Goal: Task Accomplishment & Management: Complete application form

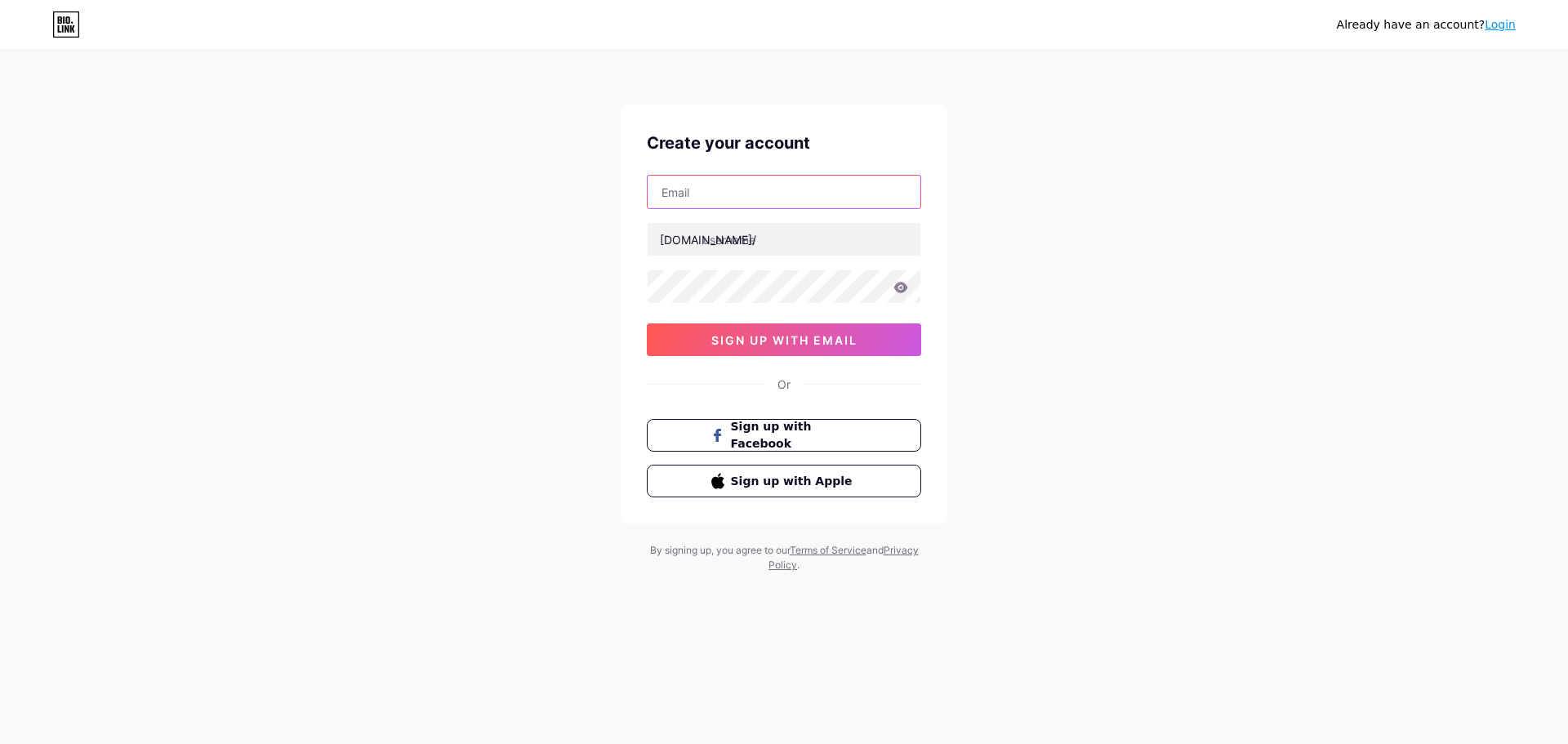
click at [709, 188] on input "text" at bounding box center [784, 192] width 273 height 32
click at [726, 183] on input "text" at bounding box center [784, 192] width 273 height 32
paste input "[EMAIL_ADDRESS][DOMAIN_NAME]"
type input "[EMAIL_ADDRESS][DOMAIN_NAME]"
click at [774, 244] on input "text" at bounding box center [784, 239] width 273 height 32
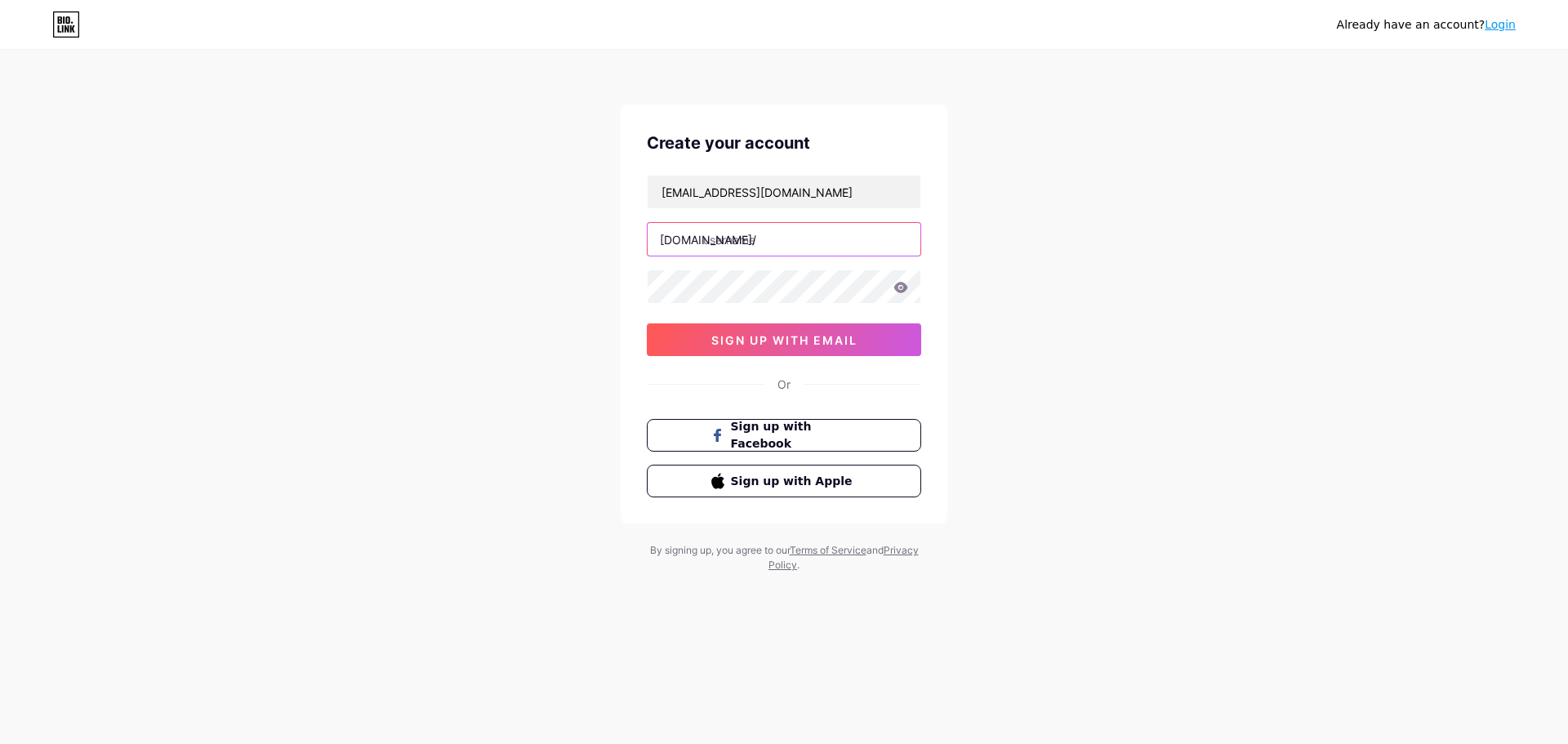
paste input "sadaeventsuae"
type input "sadaeventsuae"
click at [715, 326] on button "sign up with email" at bounding box center [784, 340] width 274 height 32
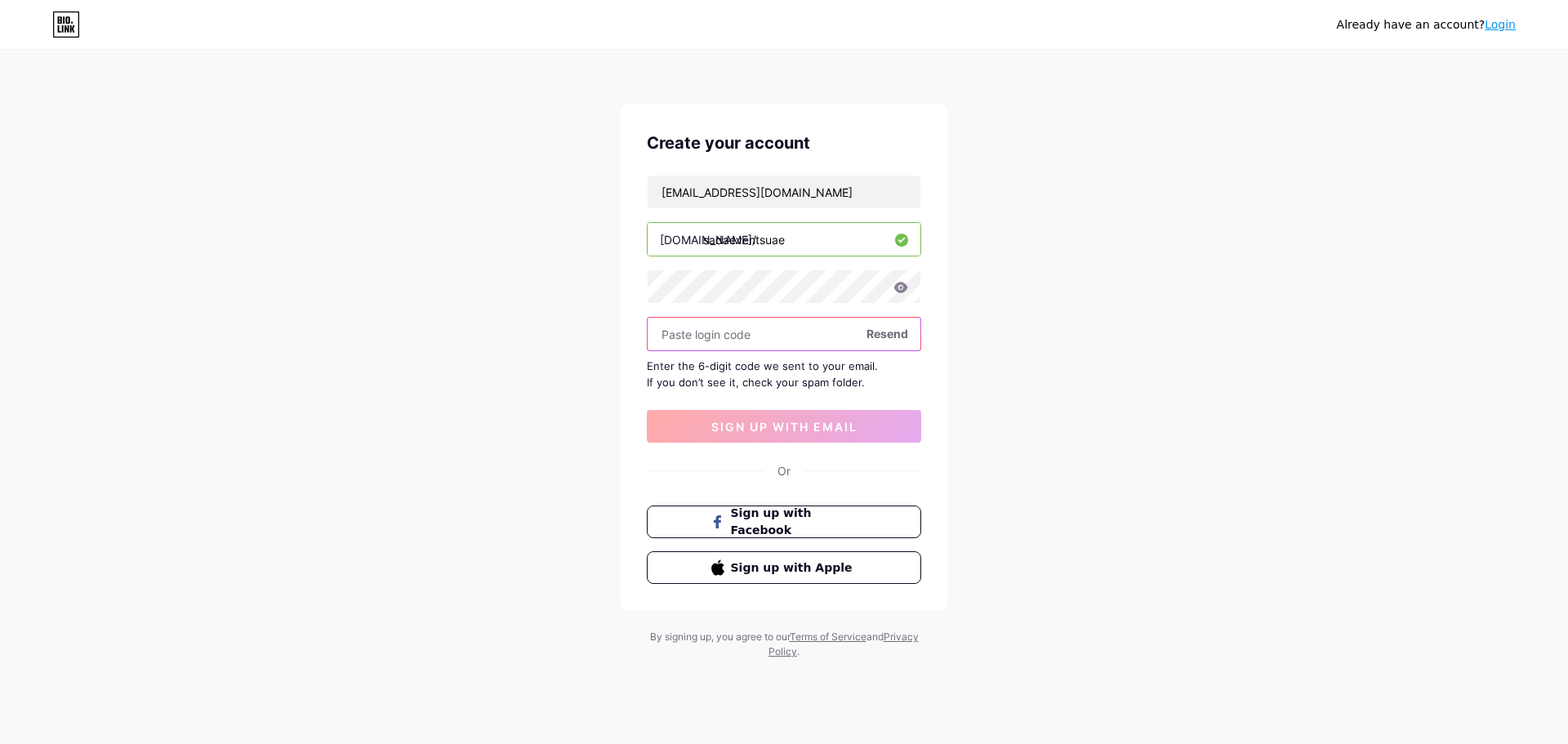
paste input "350336"
type input "350336"
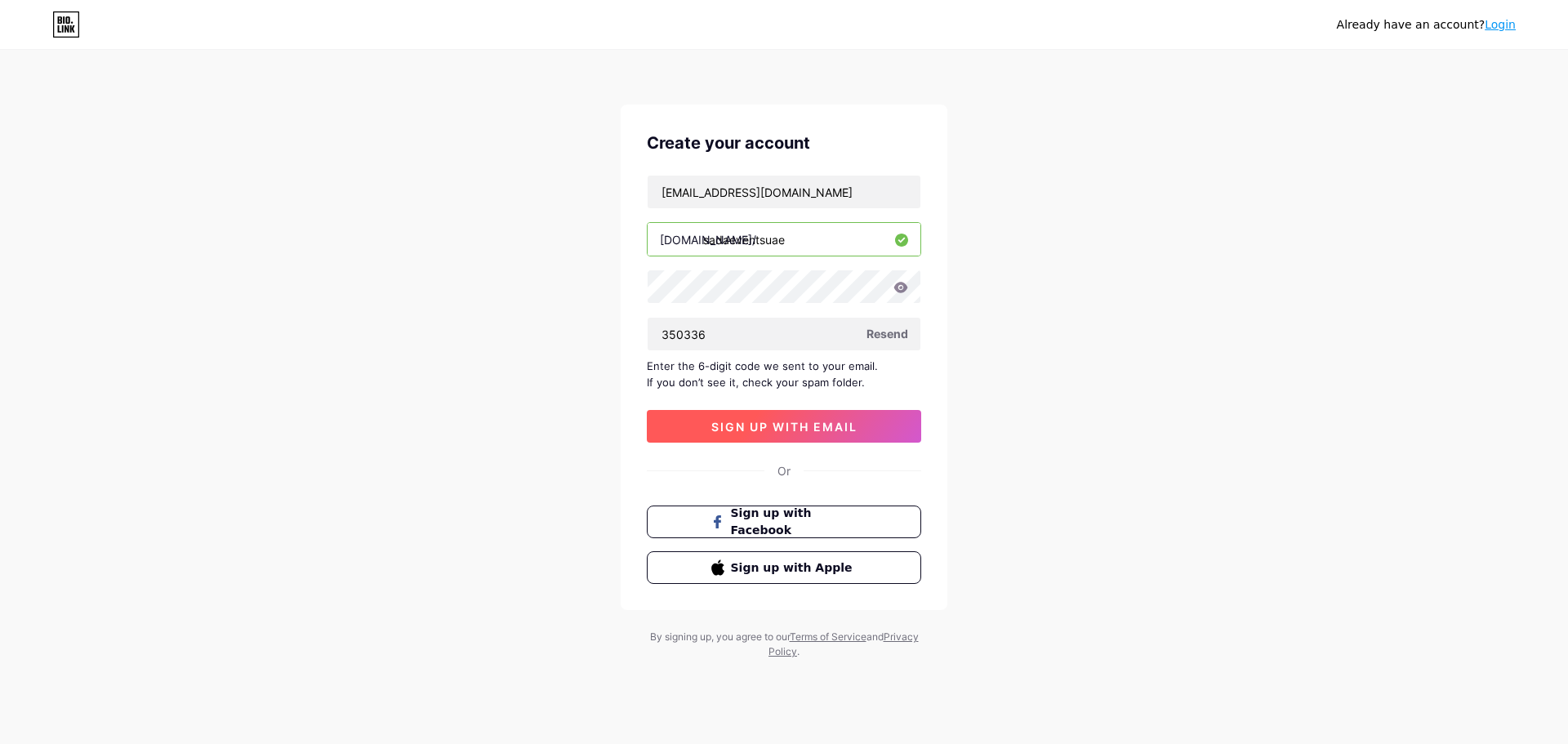
click at [772, 437] on button "sign up with email" at bounding box center [784, 426] width 274 height 32
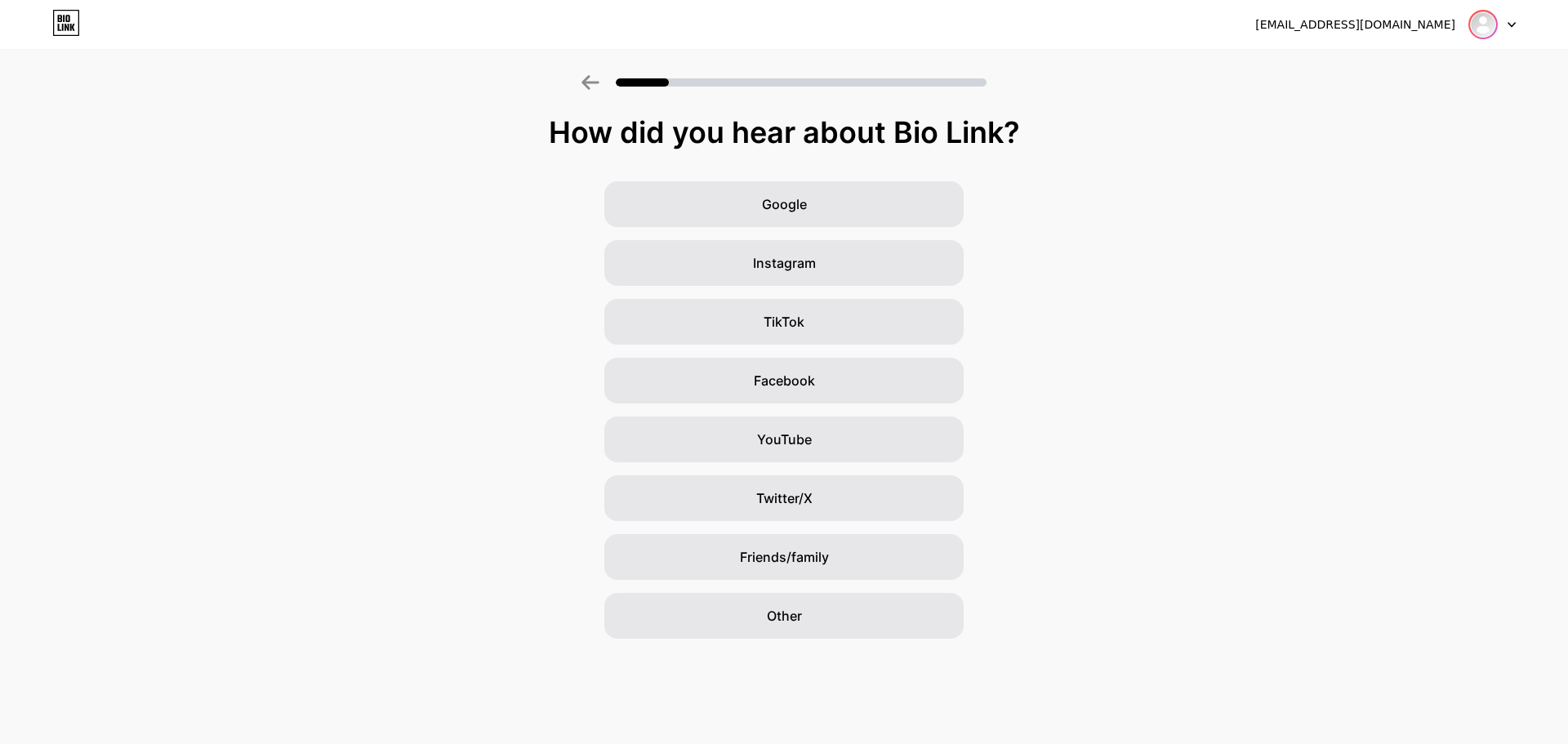
click at [1483, 28] on img at bounding box center [1483, 24] width 26 height 26
click at [800, 616] on span "Other" at bounding box center [784, 616] width 35 height 20
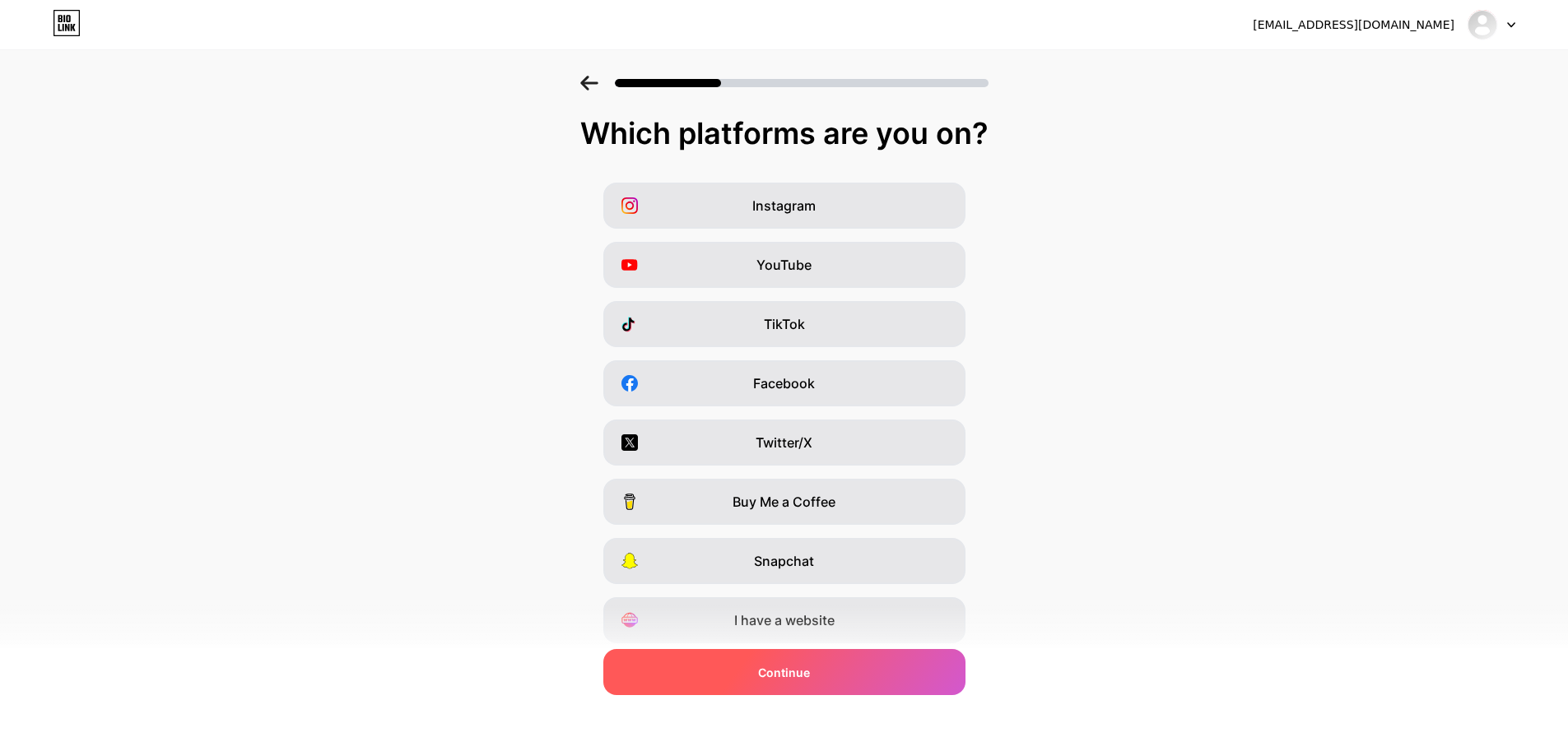
click at [754, 667] on div "Continue" at bounding box center [784, 672] width 362 height 46
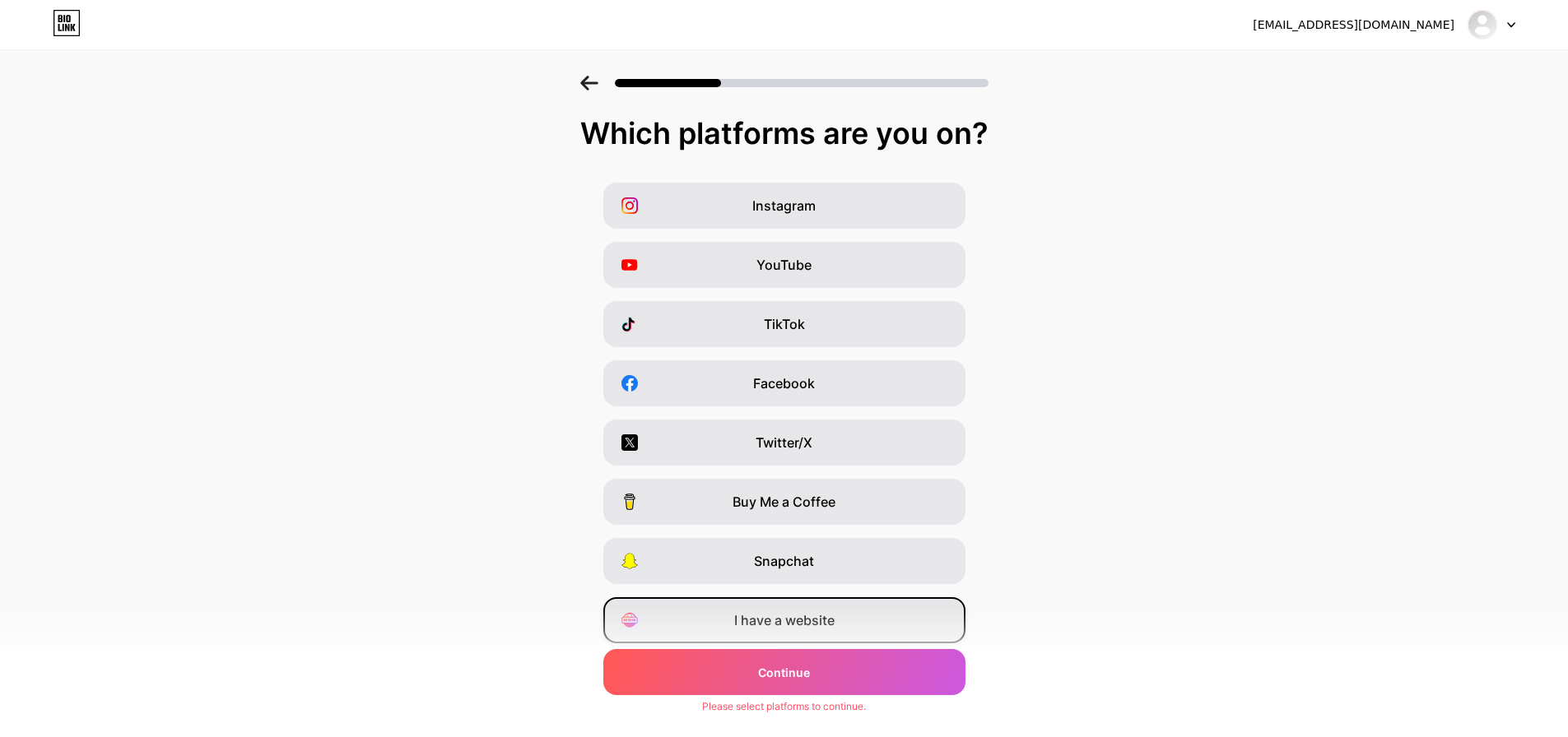
click at [798, 621] on span "I have a website" at bounding box center [784, 620] width 100 height 20
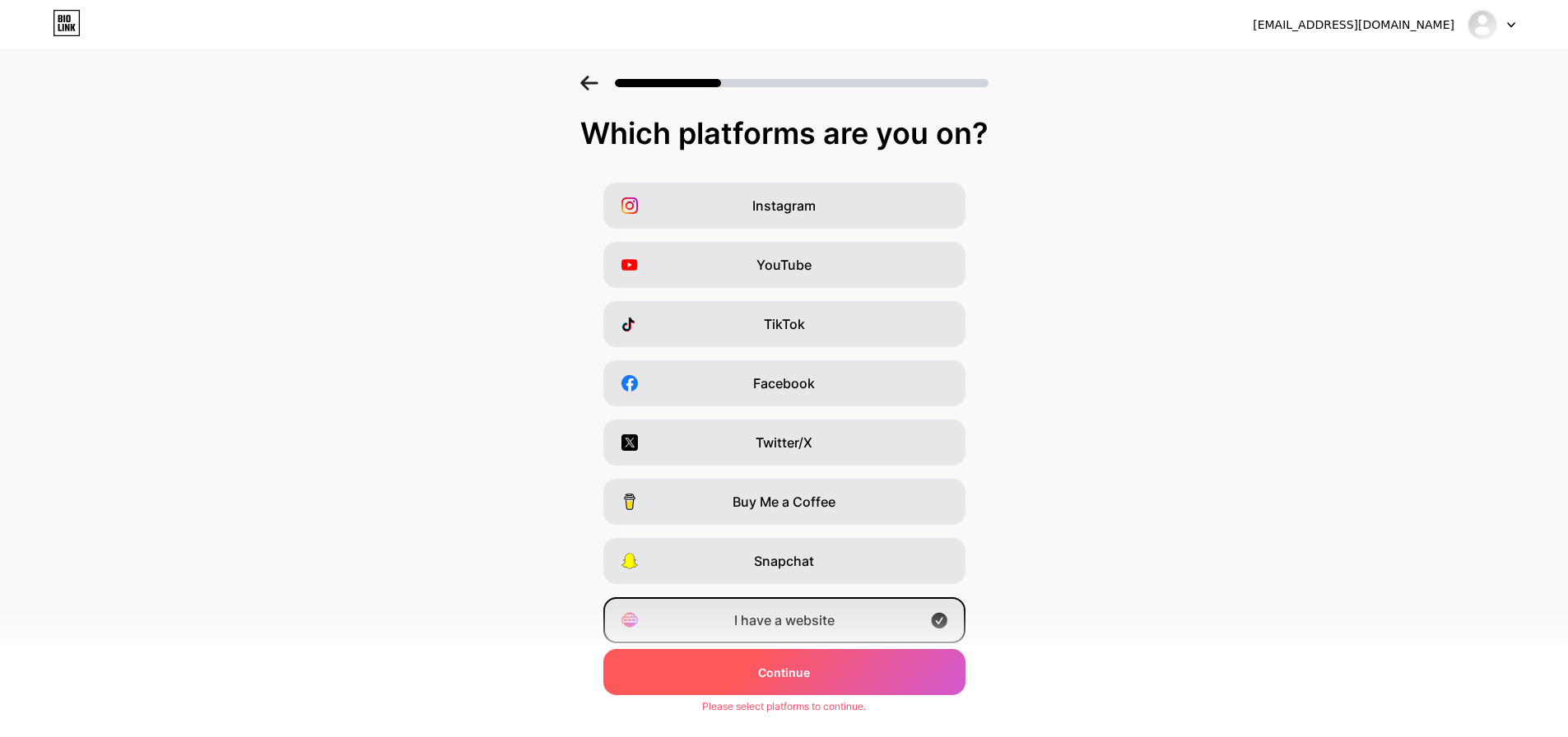
click at [788, 681] on div "Continue" at bounding box center [784, 672] width 362 height 46
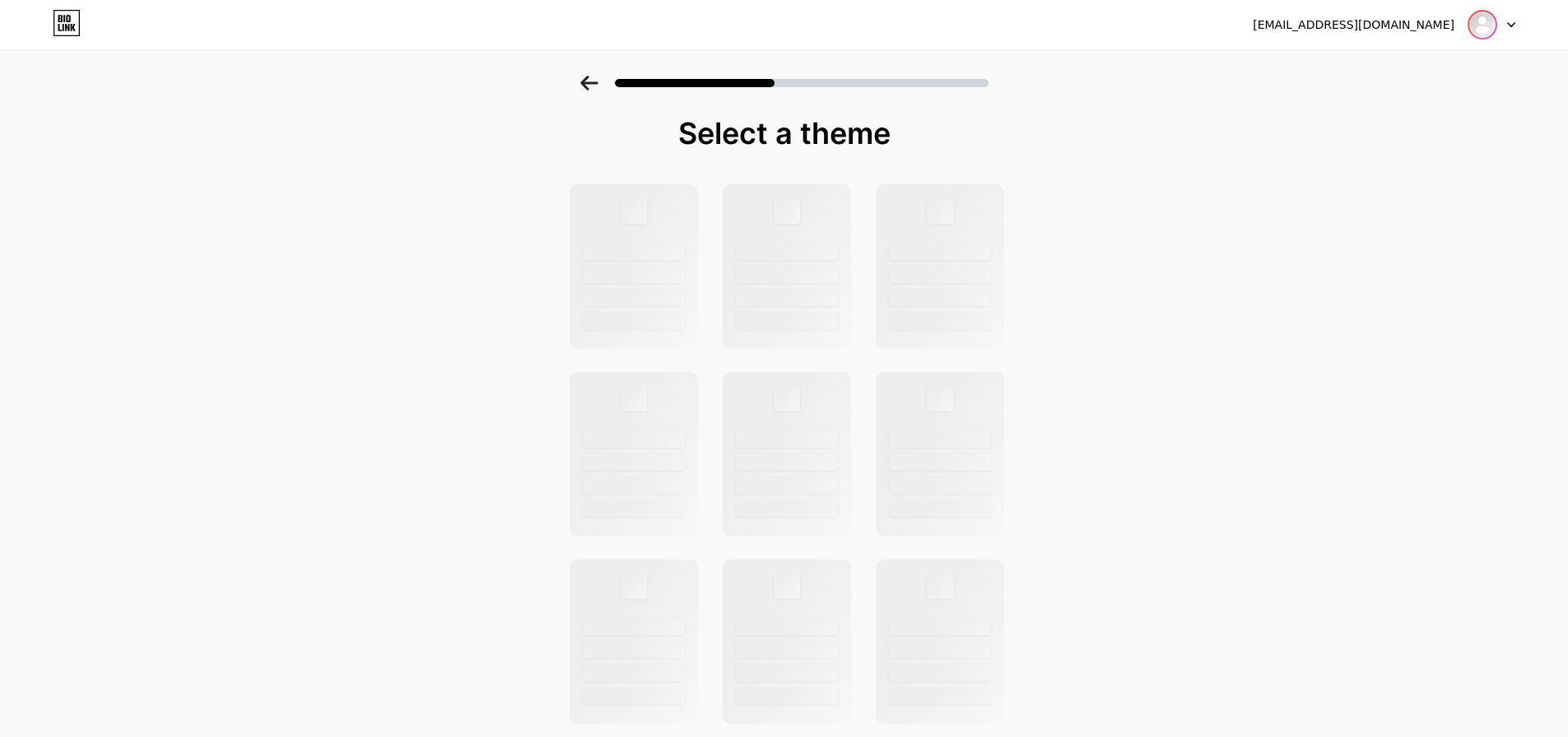
click at [1485, 13] on img at bounding box center [1482, 24] width 26 height 26
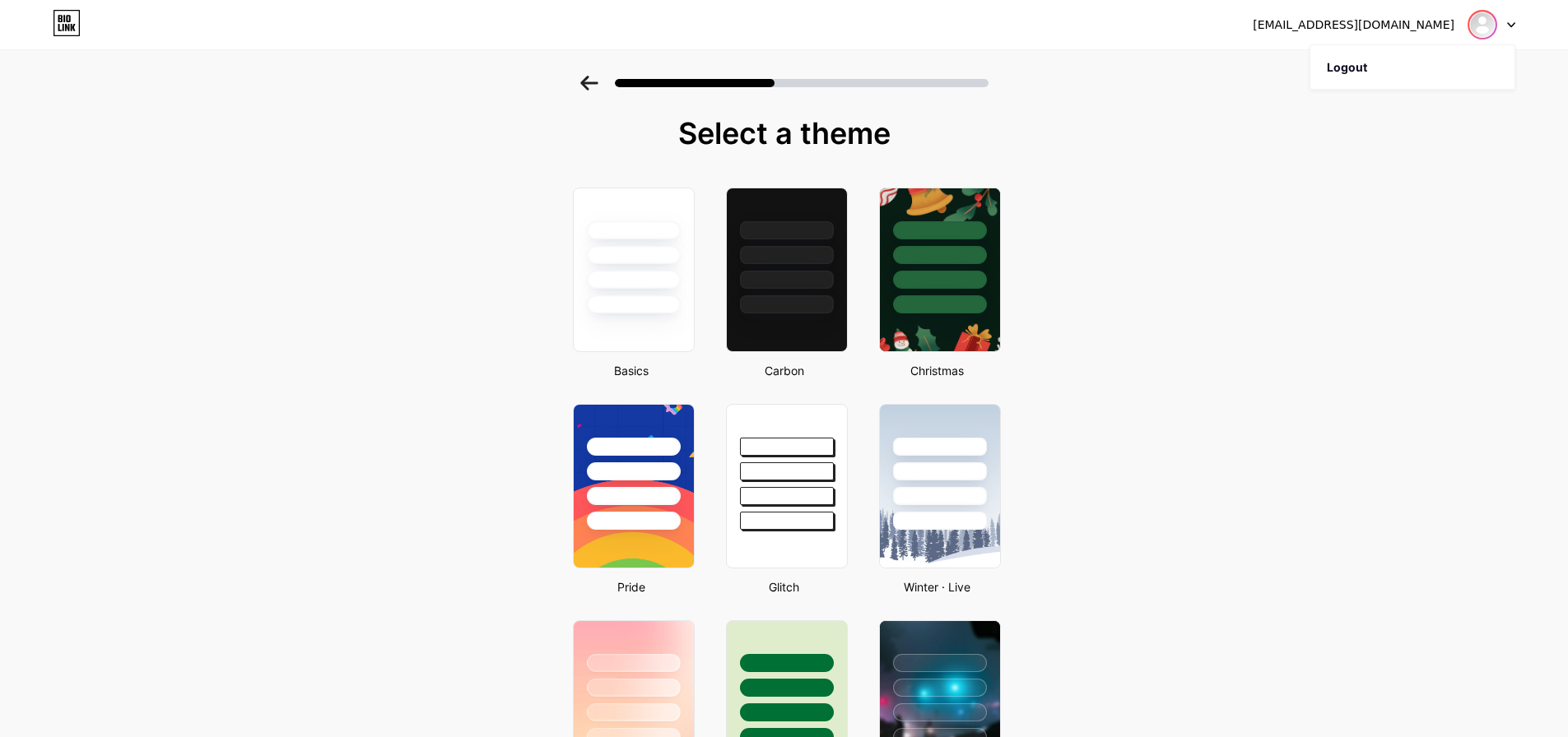
click at [1475, 26] on img at bounding box center [1482, 24] width 26 height 26
click at [1476, 32] on img at bounding box center [1482, 24] width 26 height 26
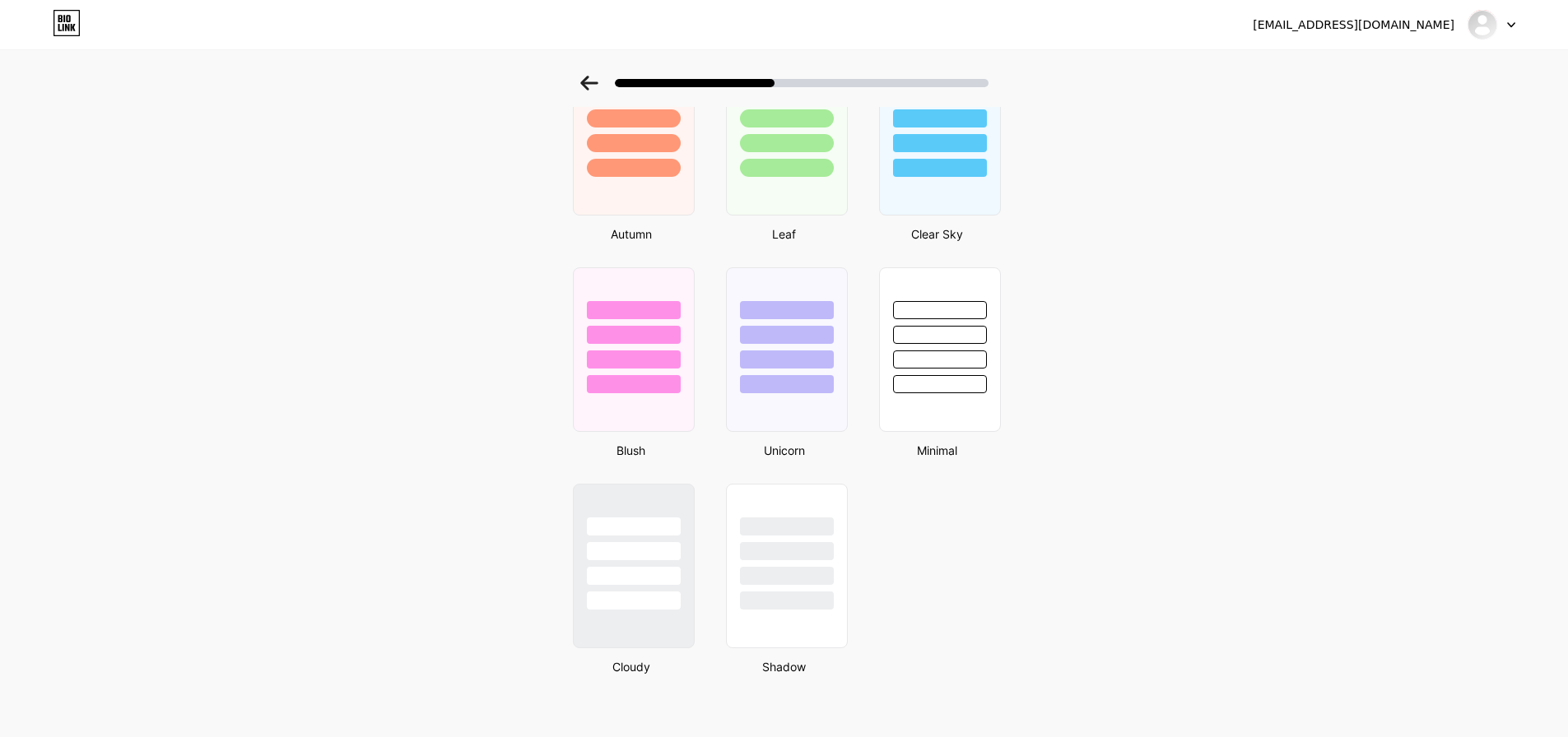
scroll to position [1223, 0]
click at [78, 25] on icon at bounding box center [66, 23] width 28 height 26
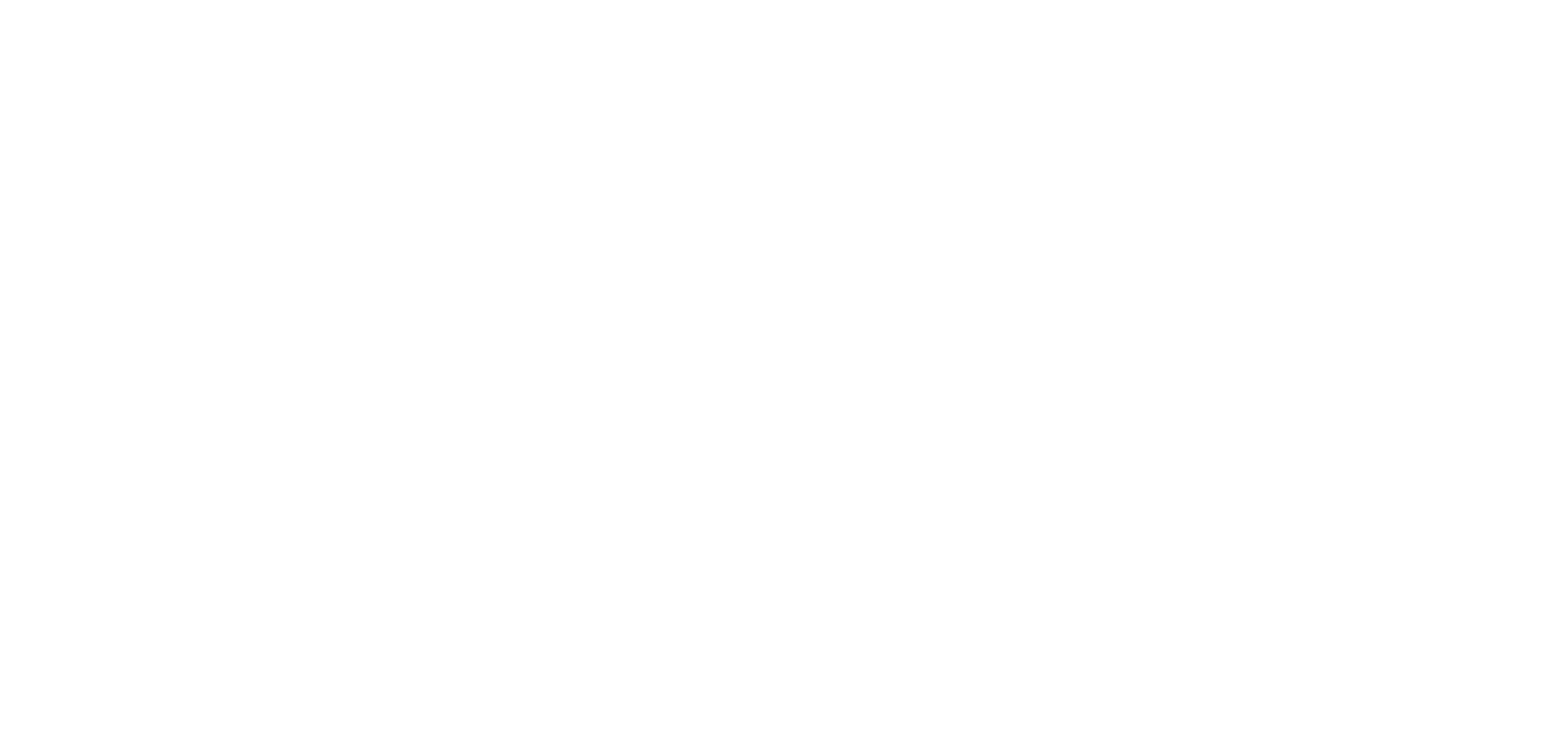
click at [76, 0] on html at bounding box center [784, 0] width 1568 height 0
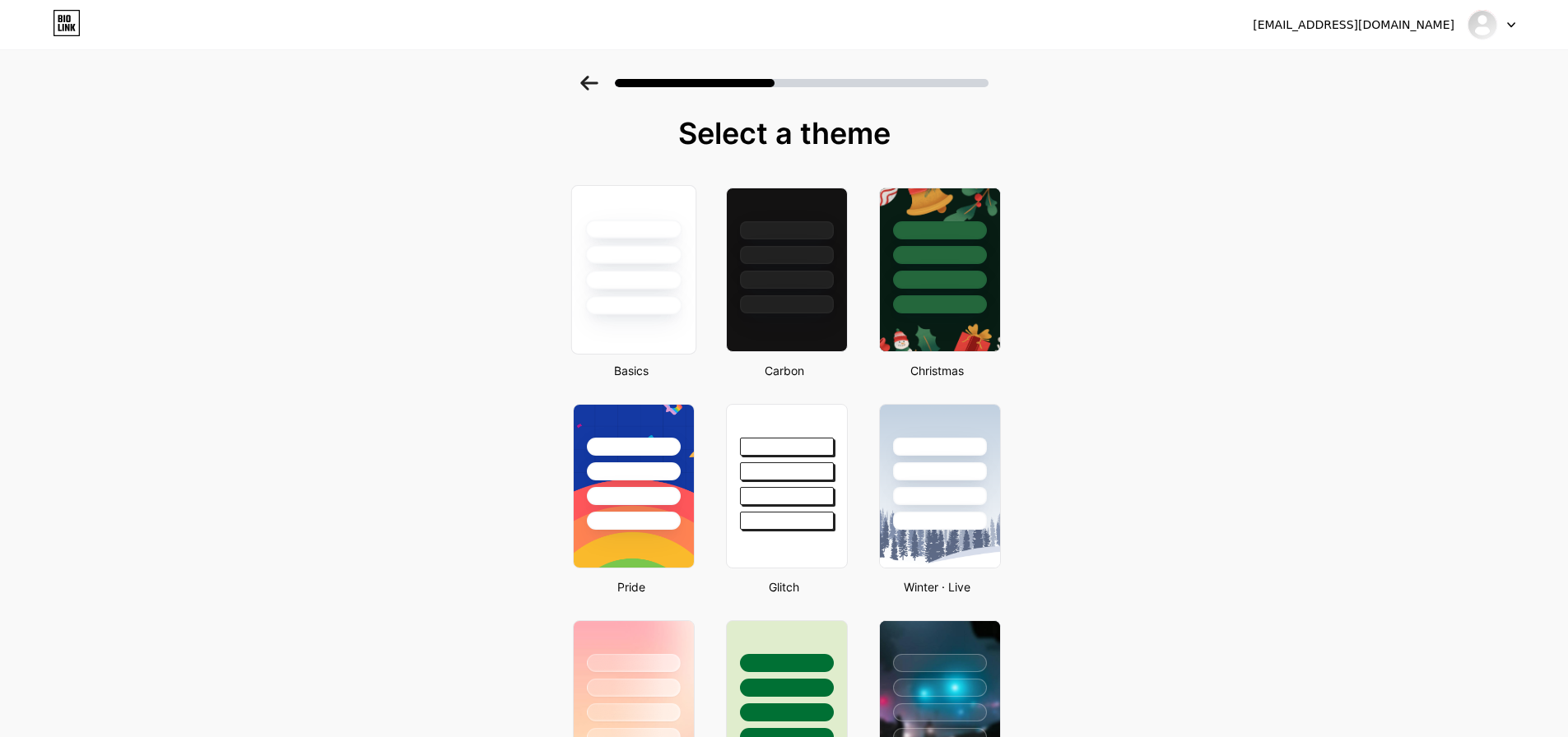
click at [669, 309] on div at bounding box center [634, 305] width 97 height 19
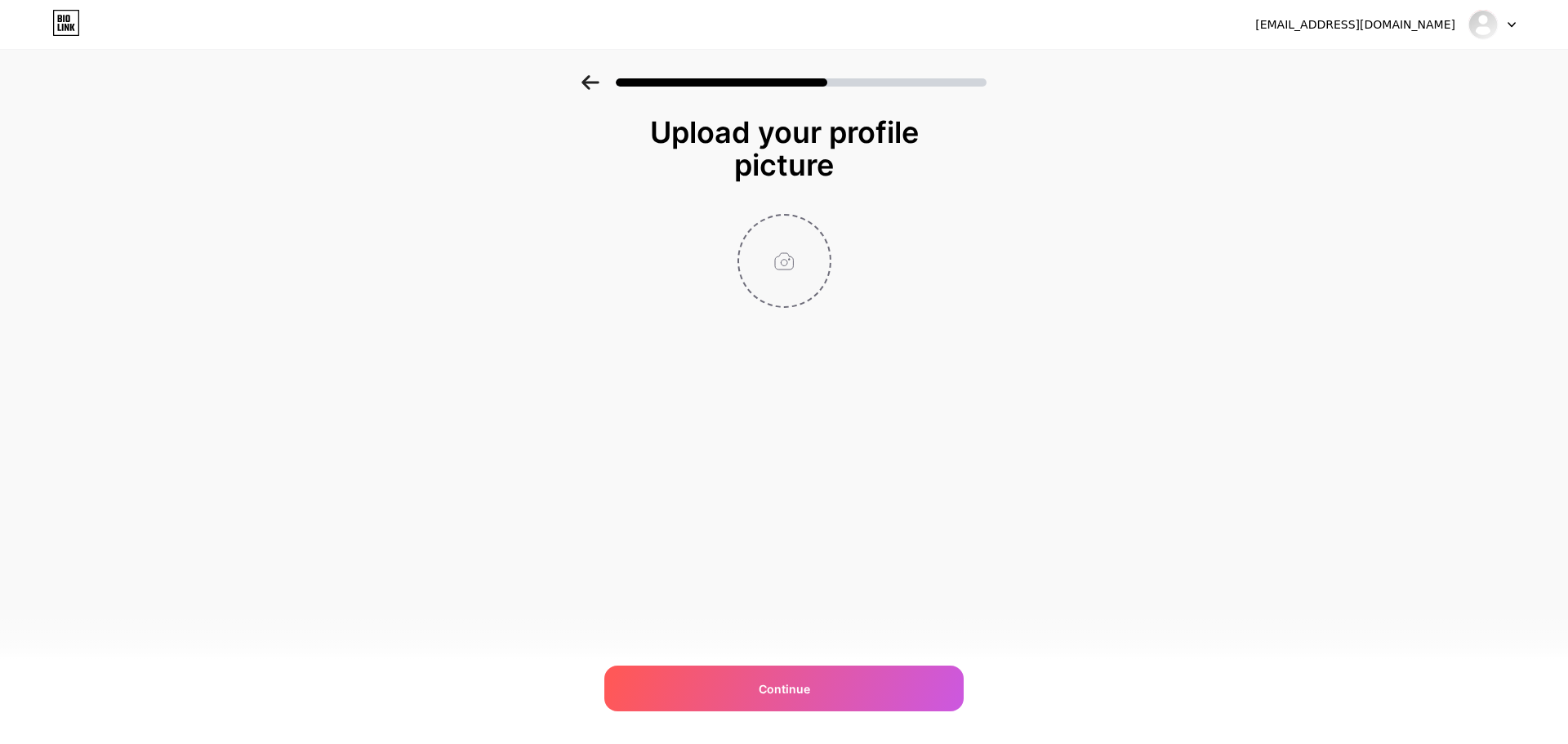
click at [797, 280] on input "file" at bounding box center [784, 260] width 91 height 91
type input "C:\fakepath\400 vyg.jpg"
click at [799, 691] on span "Continue" at bounding box center [784, 688] width 51 height 17
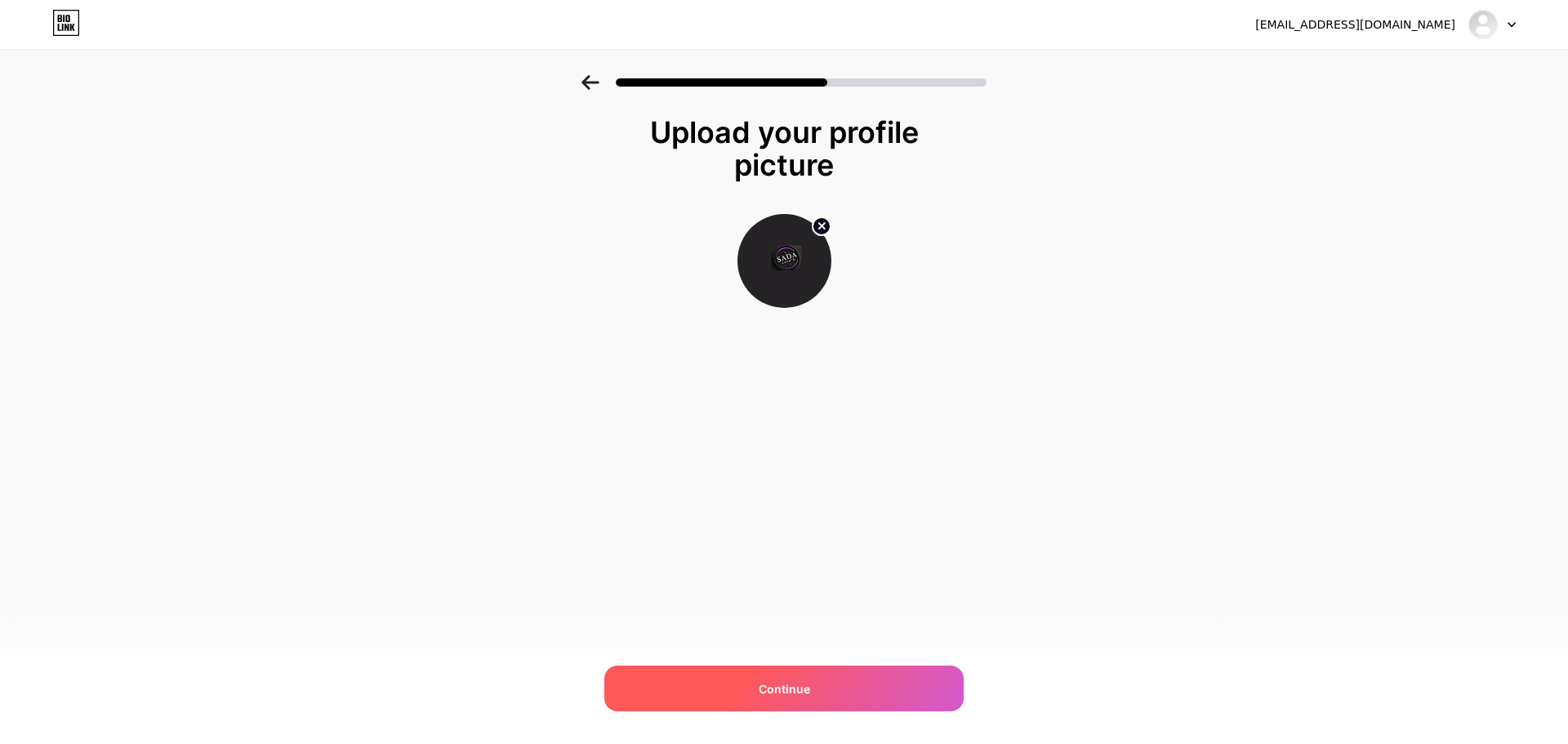
click at [789, 696] on span "Continue" at bounding box center [784, 688] width 51 height 17
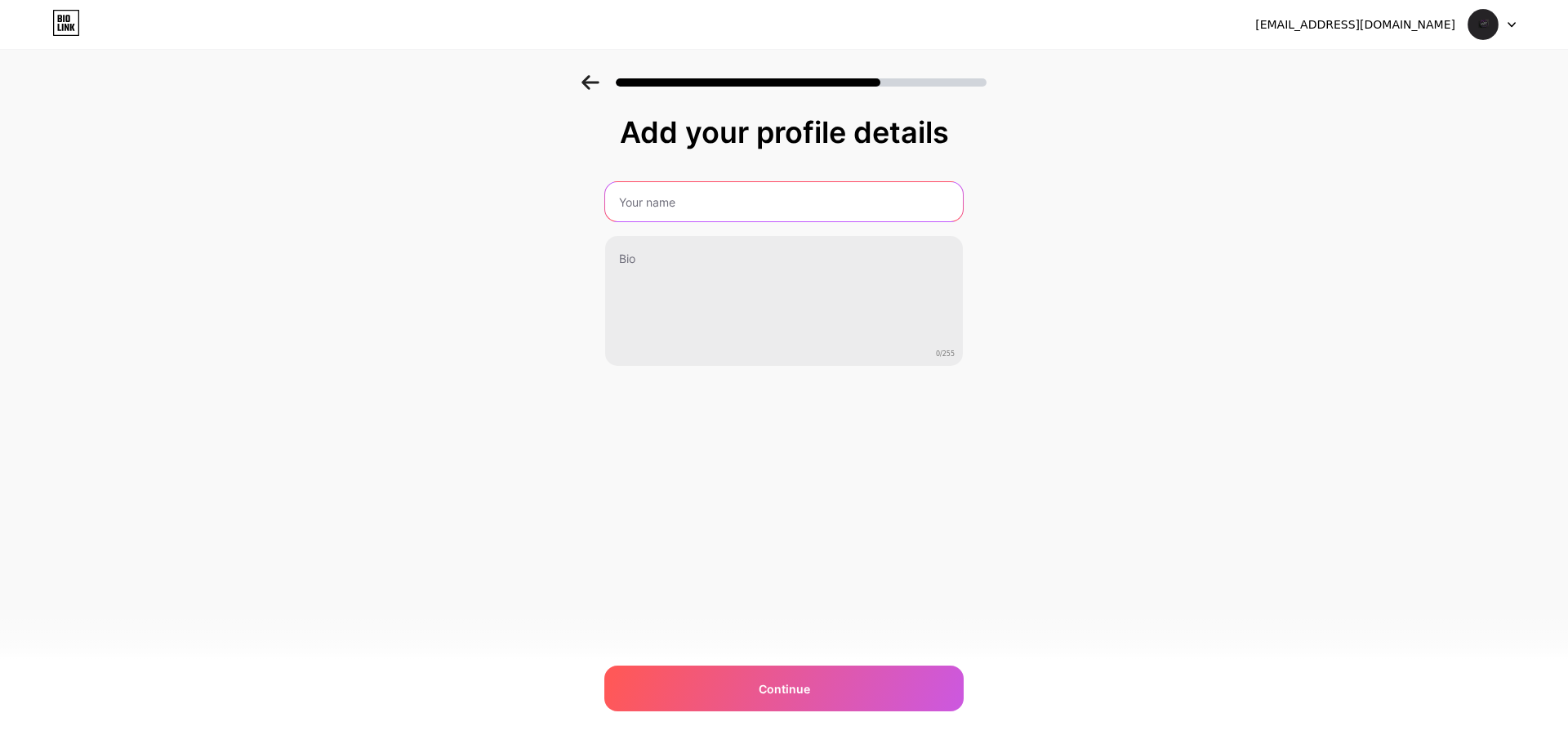
click at [672, 214] on input "text" at bounding box center [784, 202] width 358 height 39
paste input "Sada Events Management"
type input "Sada Events Management"
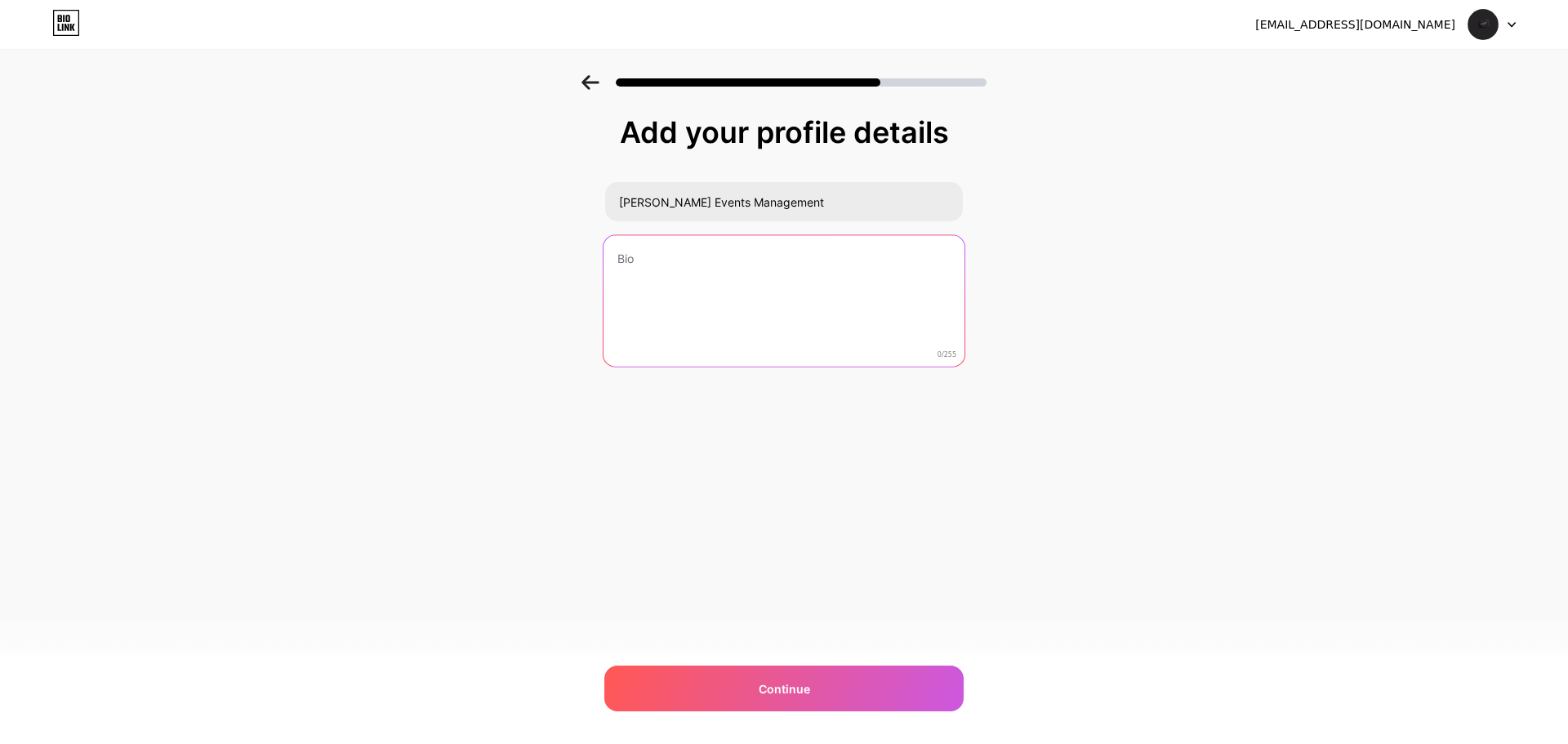
click at [728, 342] on textarea at bounding box center [784, 301] width 361 height 133
paste textarea "Dubai's premier wedding planning agency, Sadaeventsuae.com, can assist you in t…"
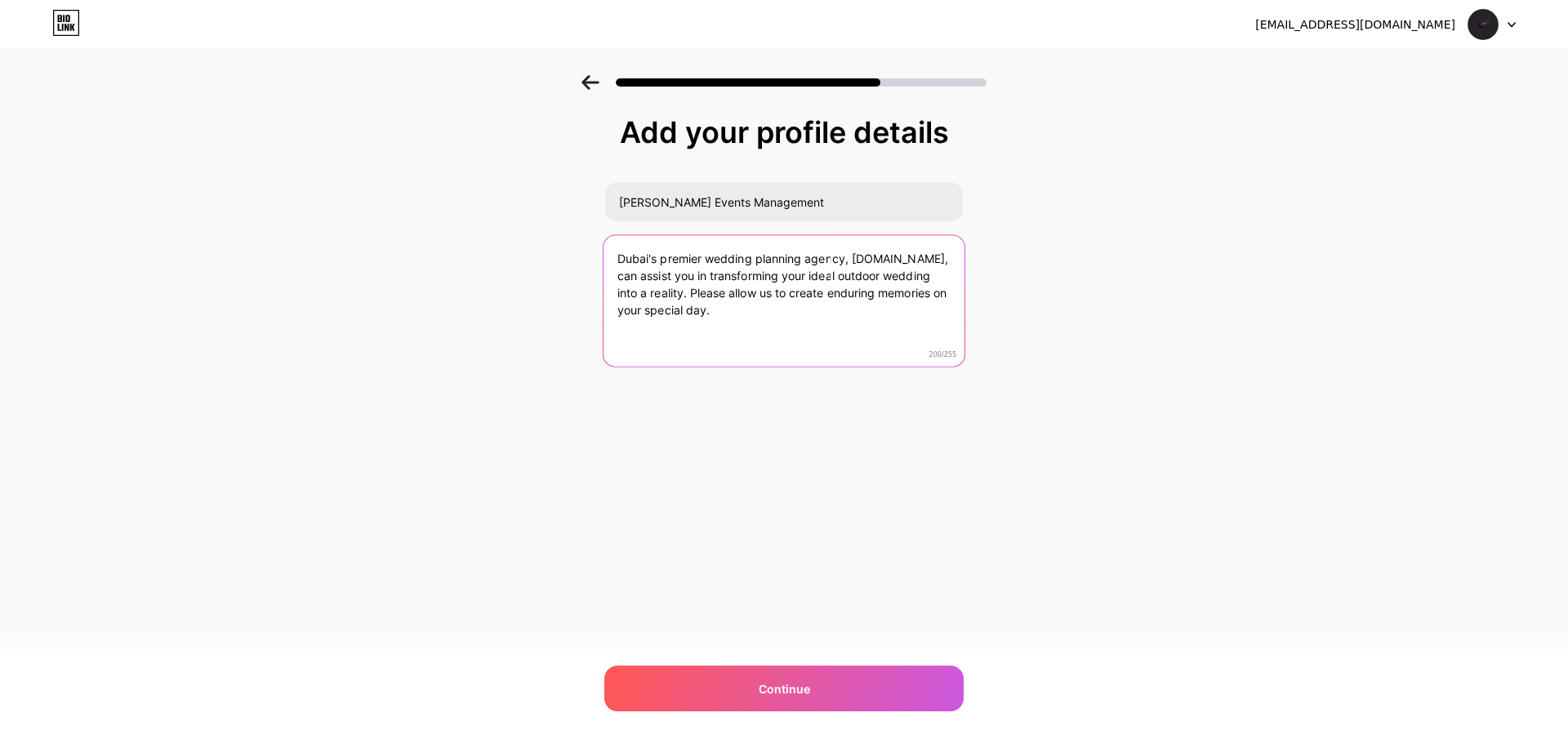
paste textarea "https://sadaeventsuae.com/weddings/"
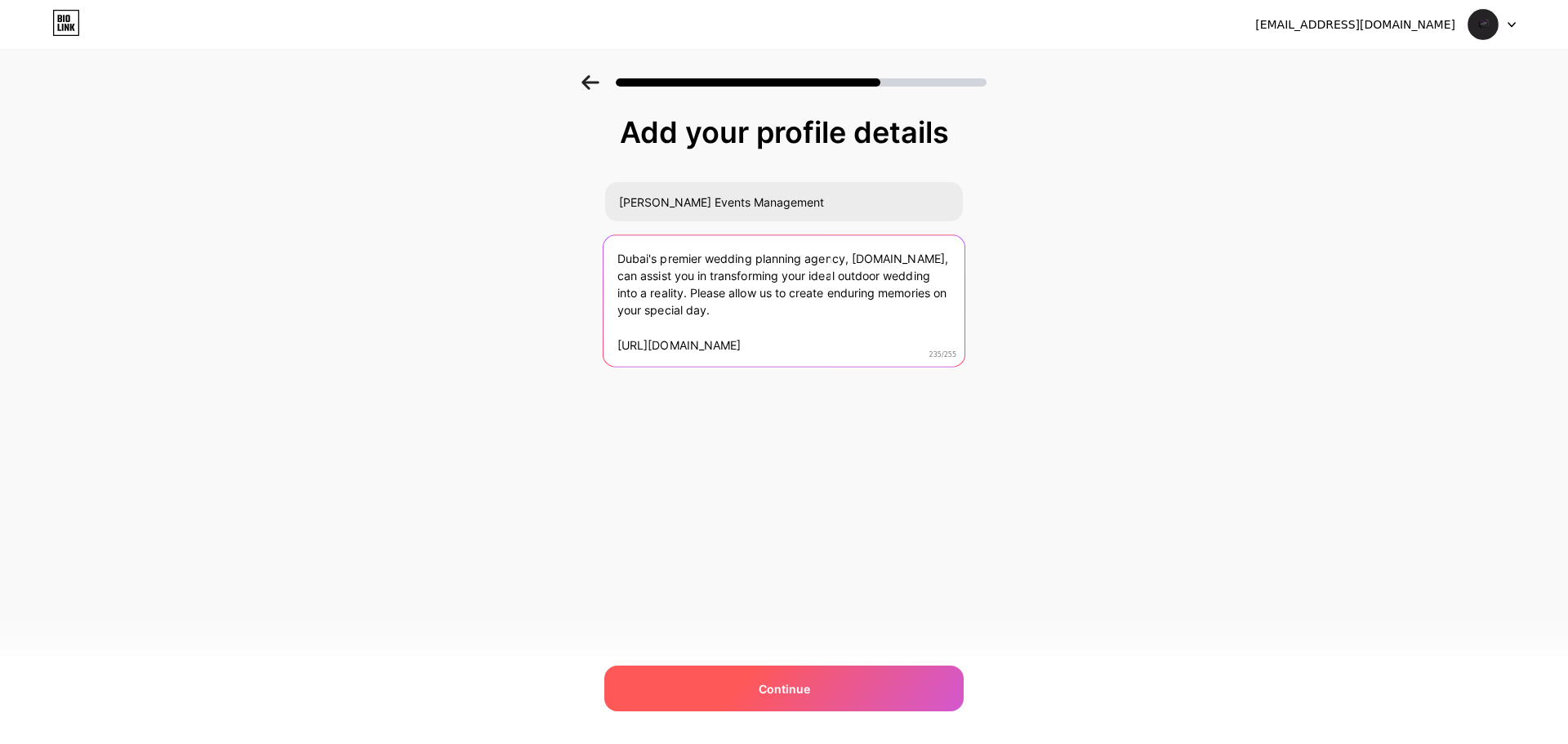
type textarea "Dubai's premier wedding planning agency, Sadaeventsuae.com, can assist you in t…"
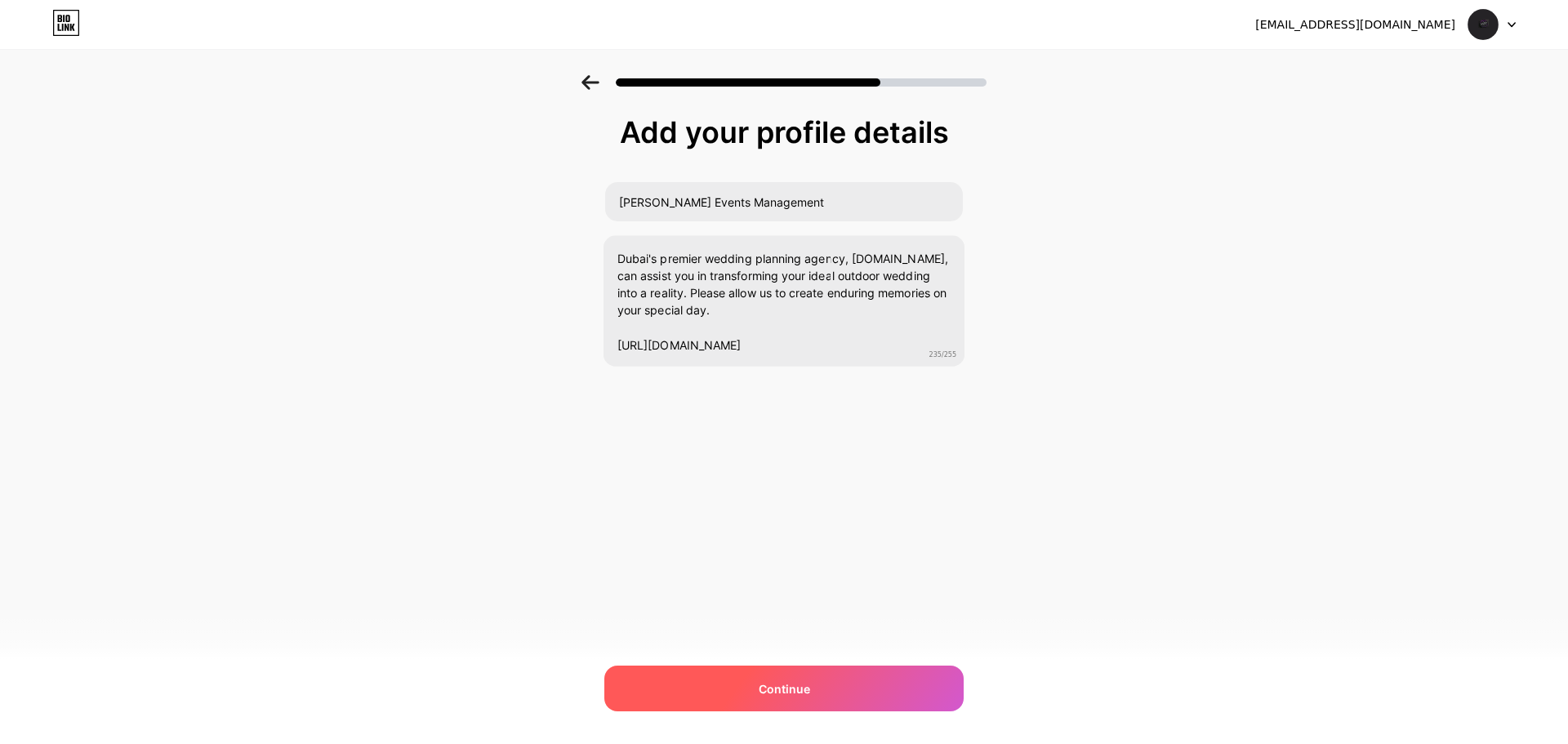
click at [869, 692] on div "Continue" at bounding box center [784, 688] width 360 height 46
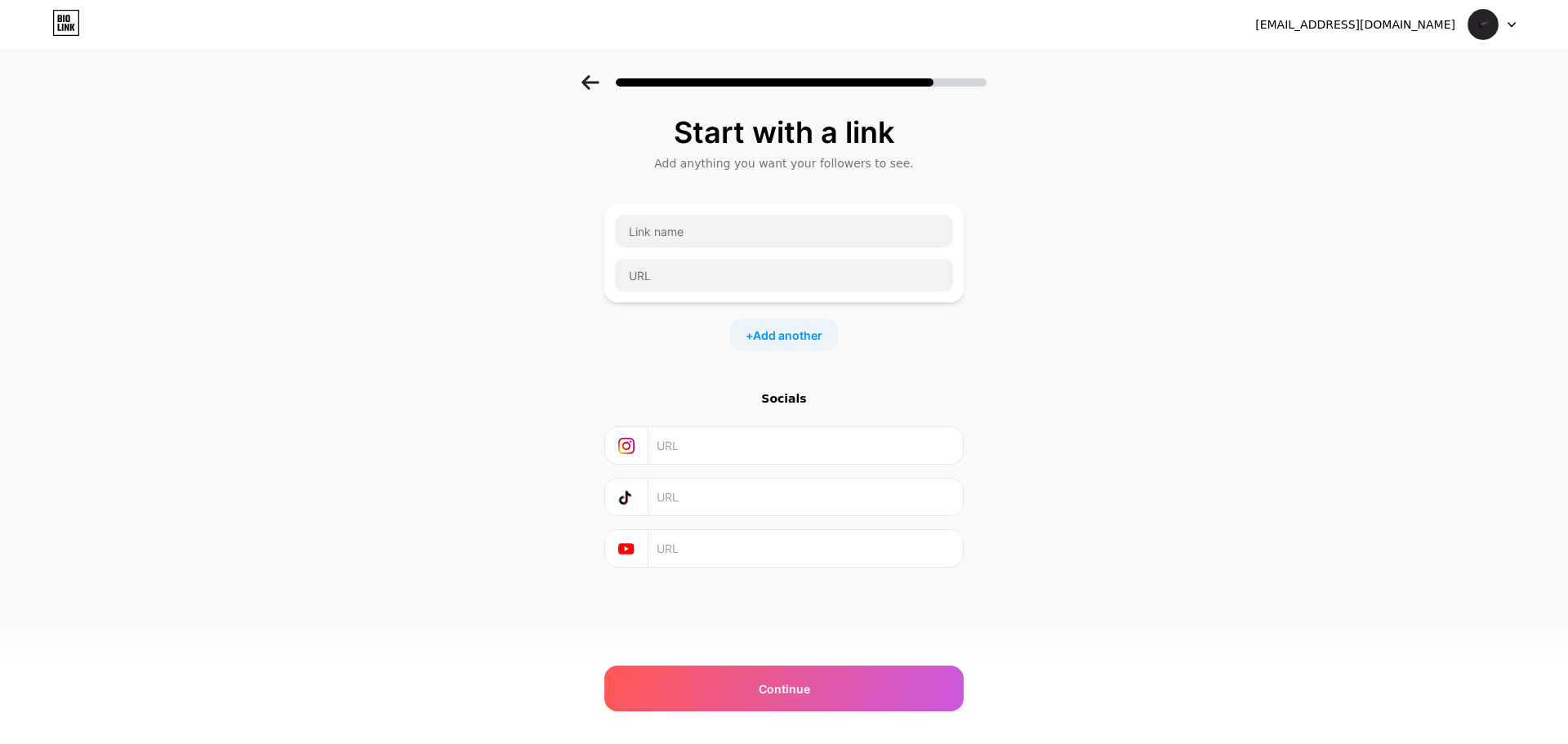
click at [755, 206] on div at bounding box center [784, 253] width 360 height 98
click at [749, 234] on input "text" at bounding box center [784, 231] width 338 height 32
paste input "Outdoor Wedding Planner Service Dubai"
type input "Outdoor Wedding Planner Service Dubai"
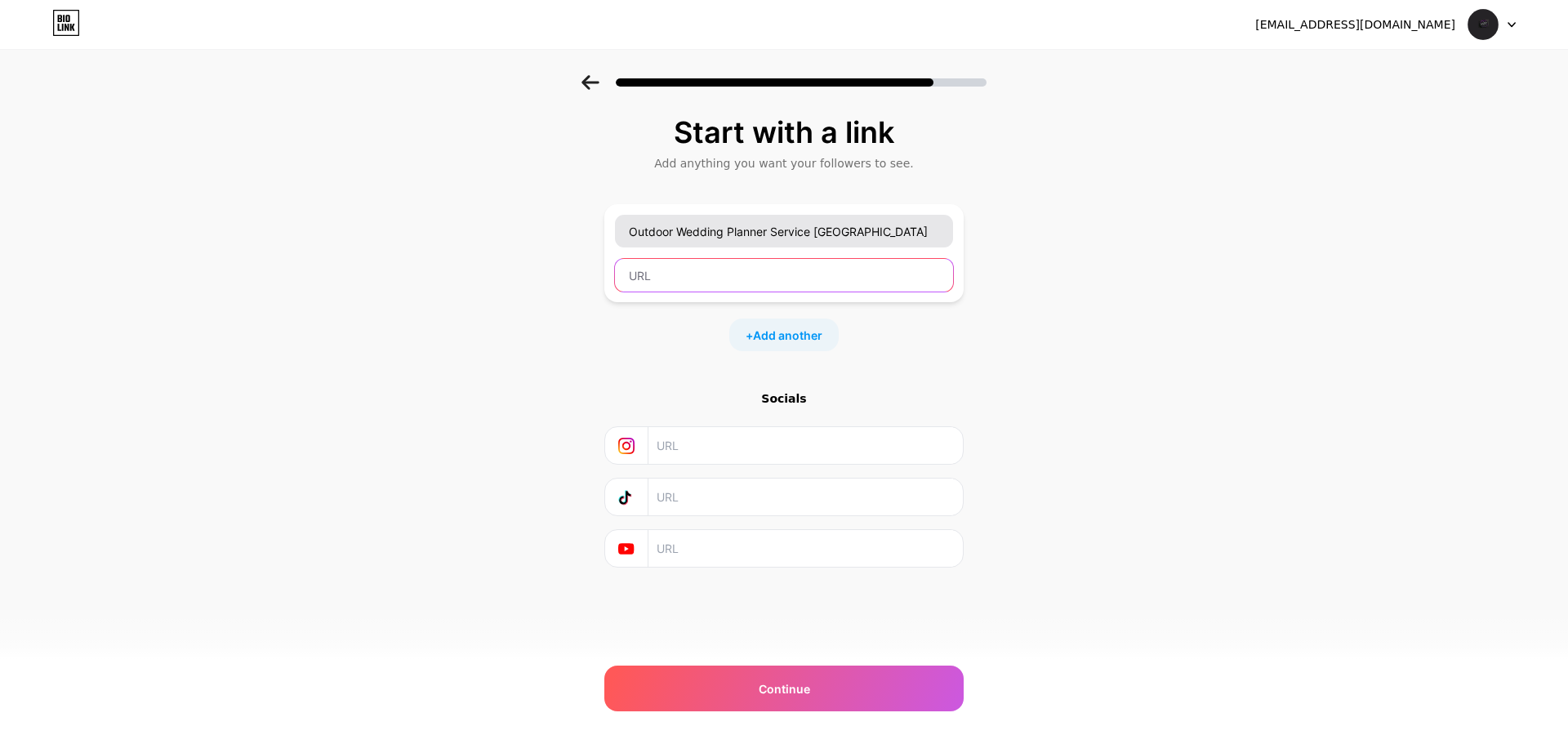
paste input "https://sadaeventsuae.com/weddings/"
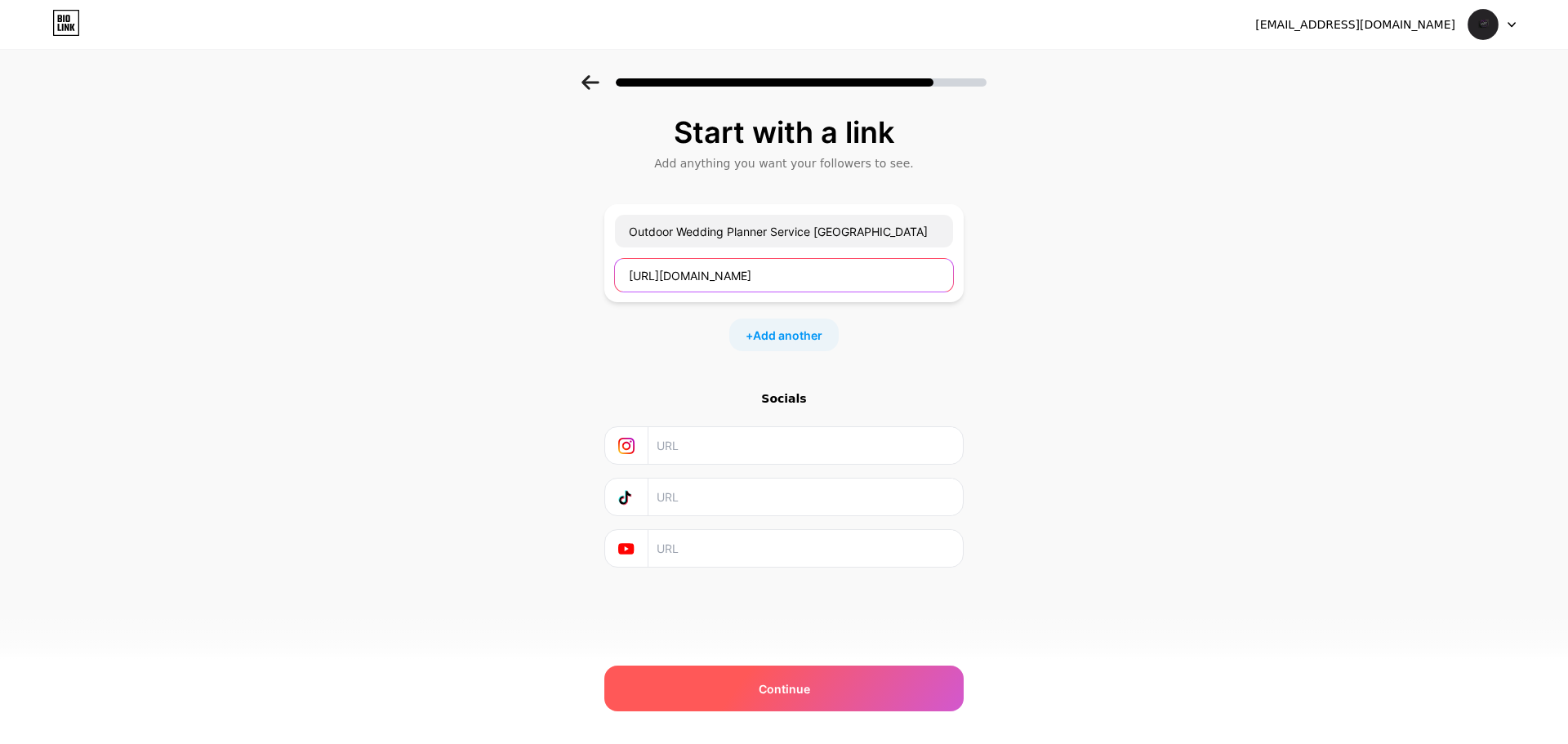
type input "https://sadaeventsuae.com/weddings/"
click at [795, 682] on span "Continue" at bounding box center [784, 688] width 51 height 17
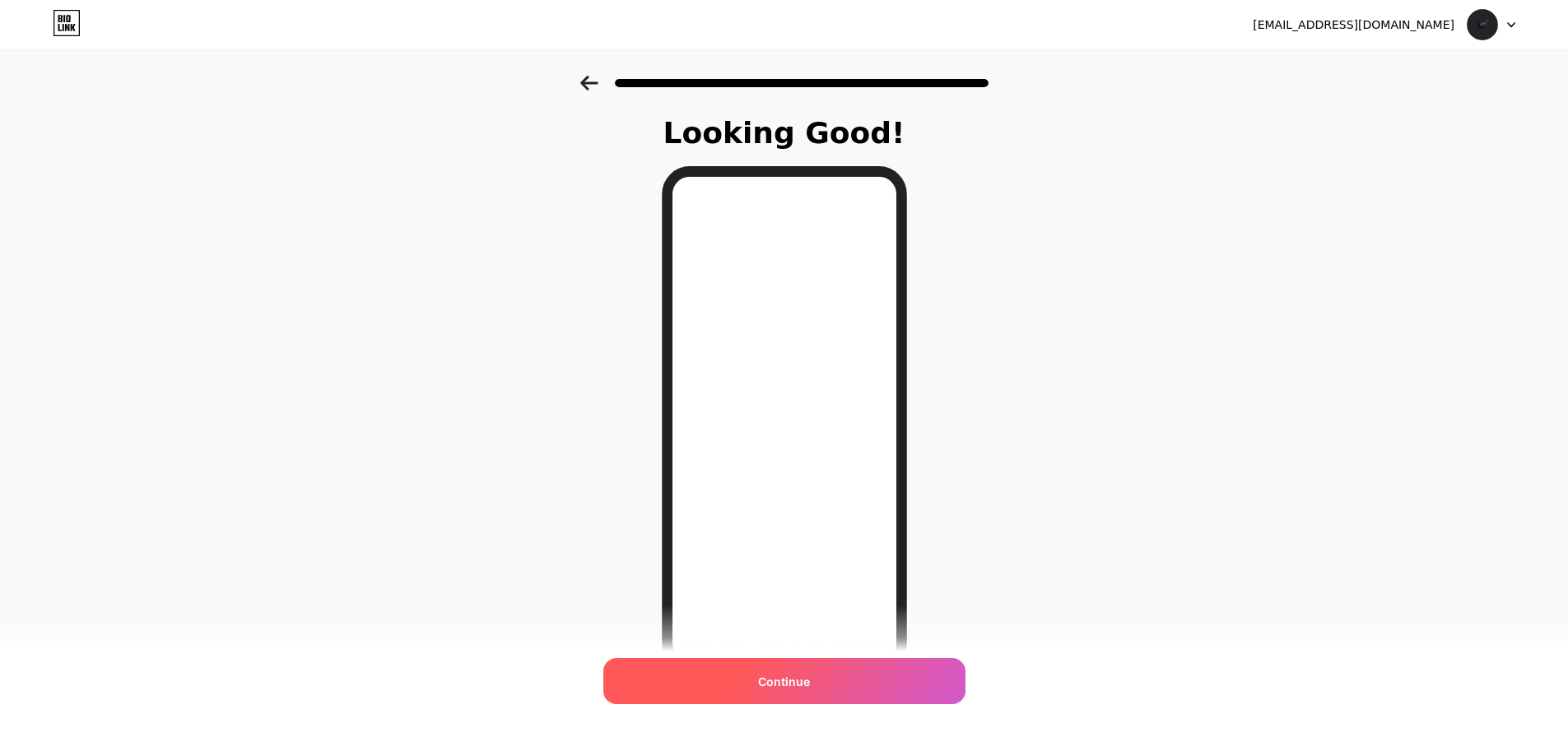
click at [788, 680] on span "Continue" at bounding box center [784, 681] width 52 height 17
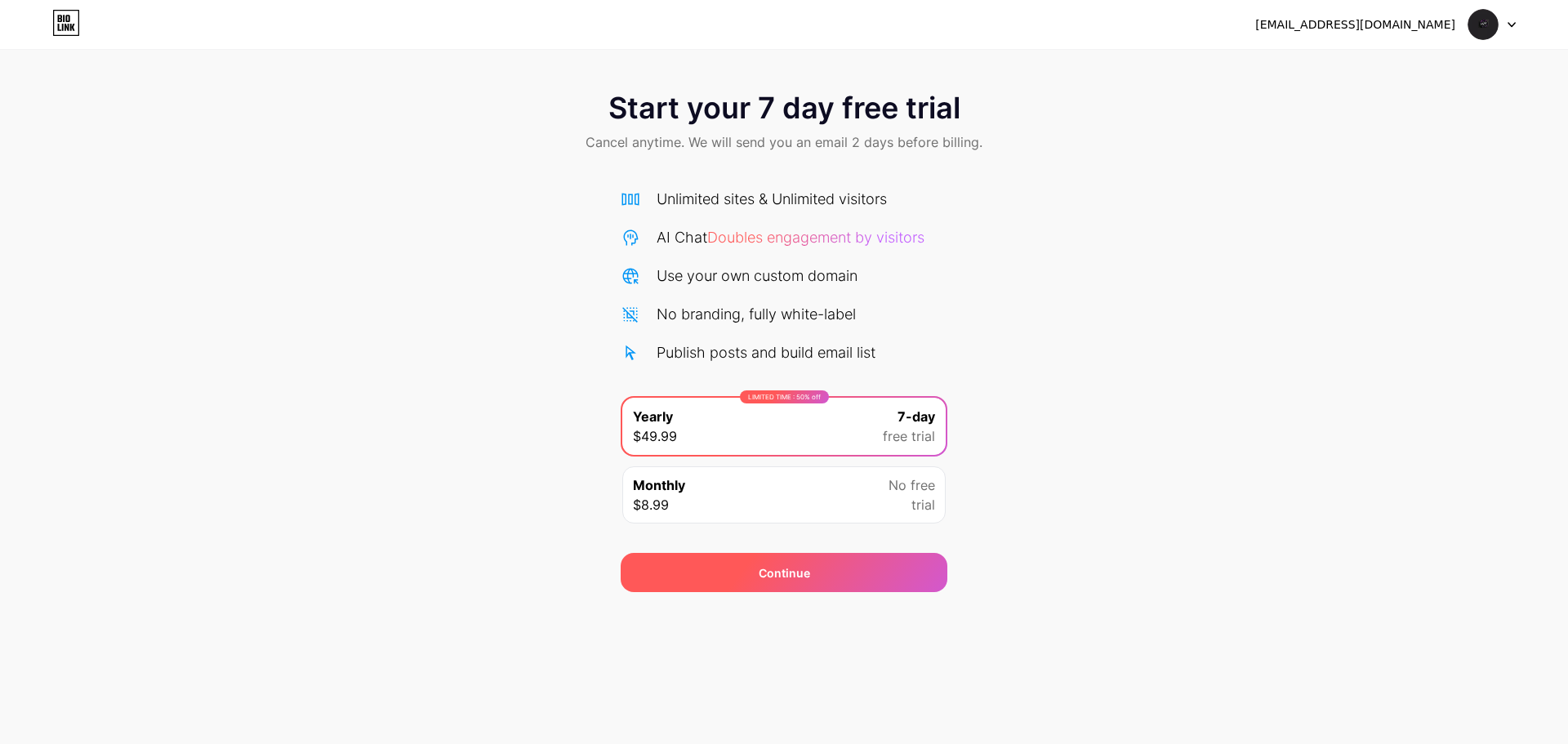
click at [798, 573] on div "Continue" at bounding box center [784, 572] width 51 height 17
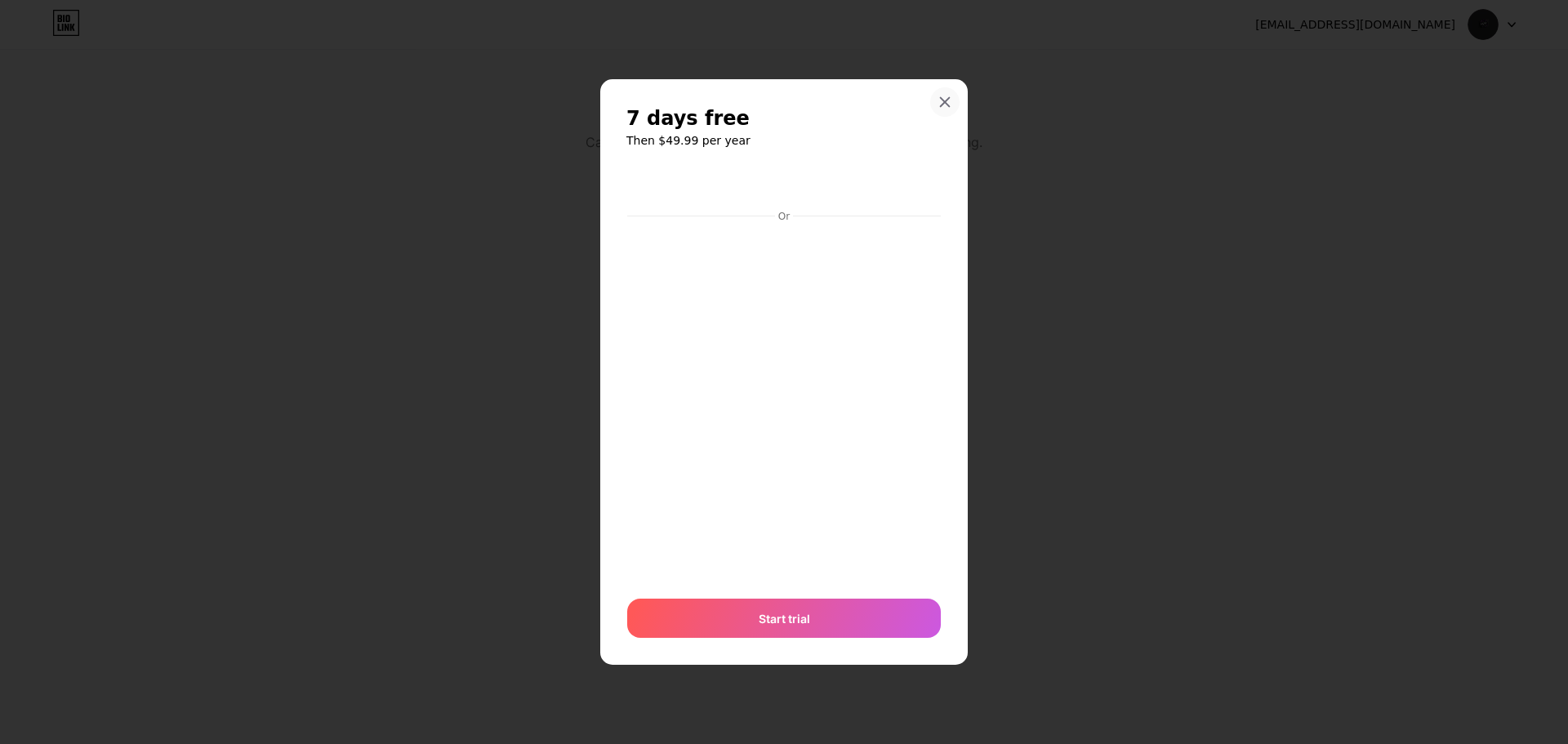
click at [957, 95] on div at bounding box center [945, 101] width 30 height 30
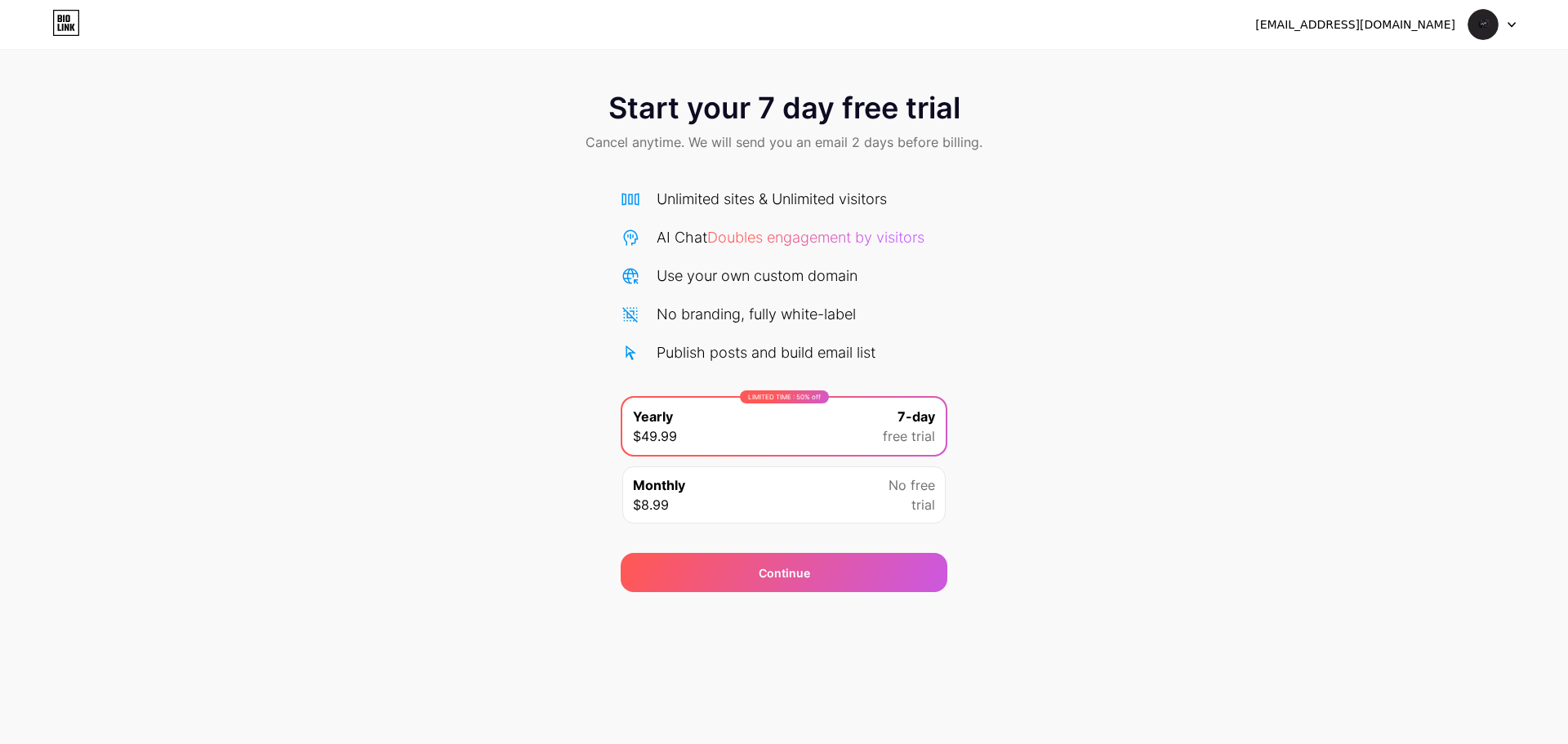
click at [949, 103] on span "Start your 7 day free trial" at bounding box center [784, 108] width 352 height 32
